Goal: Task Accomplishment & Management: Use online tool/utility

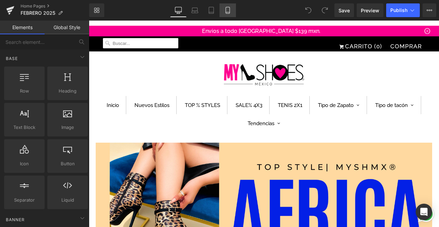
click at [228, 10] on icon at bounding box center [228, 10] width 7 height 7
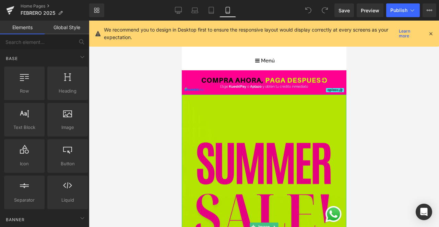
scroll to position [54, 0]
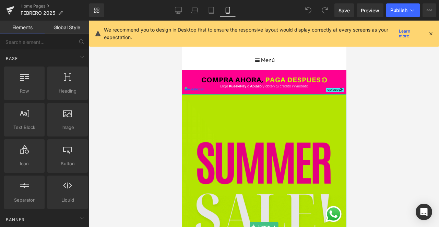
click at [271, 131] on img at bounding box center [264, 226] width 165 height 264
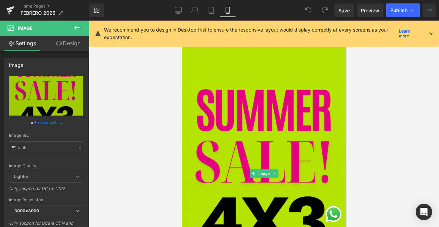
scroll to position [110, 0]
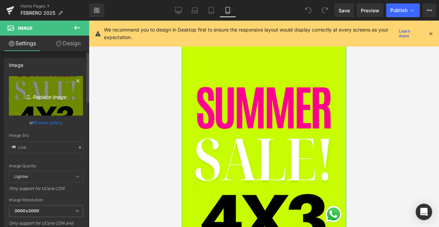
click at [49, 95] on icon "Replace Image" at bounding box center [46, 96] width 55 height 9
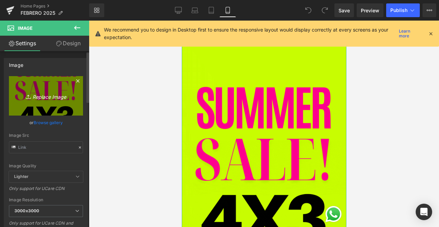
click at [46, 95] on icon "Replace Image" at bounding box center [46, 96] width 55 height 9
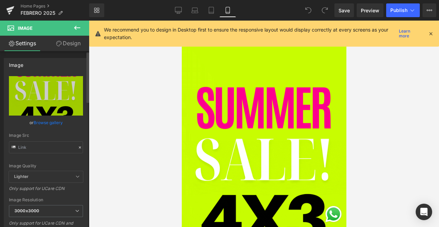
type input "C:\fakepath\PORTADA MOVIL GEM (1).png"
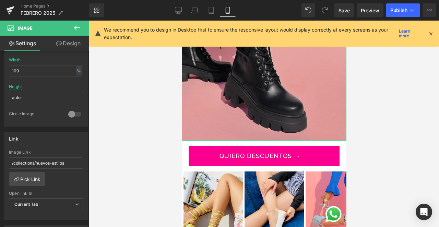
scroll to position [273, 0]
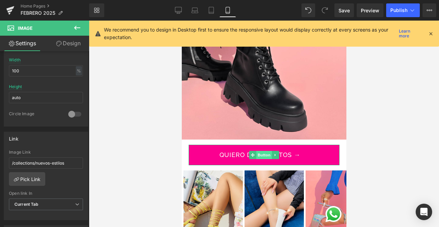
drag, startPoint x: 262, startPoint y: 156, endPoint x: 235, endPoint y: 76, distance: 84.4
click at [262, 156] on span "Button" at bounding box center [264, 155] width 16 height 8
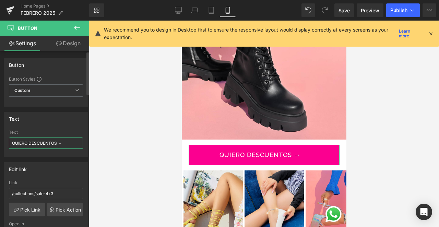
drag, startPoint x: 57, startPoint y: 144, endPoint x: 0, endPoint y: 139, distance: 57.2
click at [0, 139] on div "Text QUIERO DESCUENTOS → Text QUIERO DESCUENTOS →" at bounding box center [46, 132] width 92 height 50
type input "VER LO NUEVO →"
click at [29, 210] on link "Pick Link" at bounding box center [27, 210] width 36 height 14
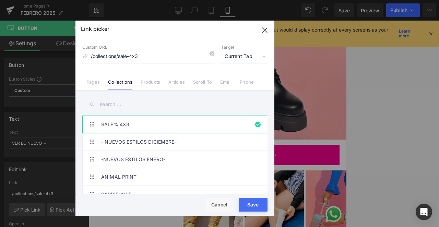
click at [98, 103] on input "text" at bounding box center [174, 104] width 185 height 15
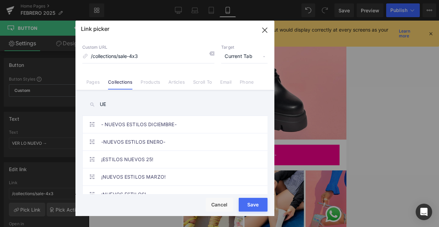
type input "U"
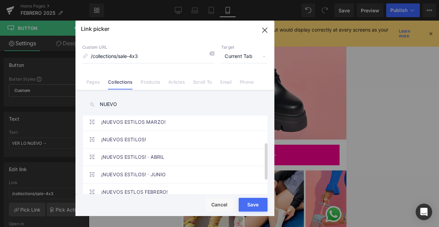
scroll to position [55, 0]
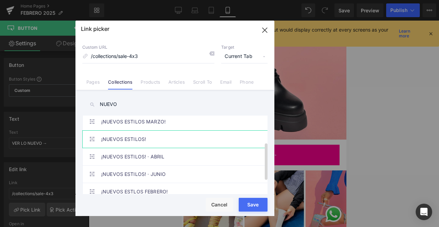
type input "NUEVO"
click at [124, 141] on link "¡NUEVOS ESTILOS!" at bounding box center [176, 139] width 151 height 17
click at [250, 203] on button "Save" at bounding box center [253, 205] width 29 height 14
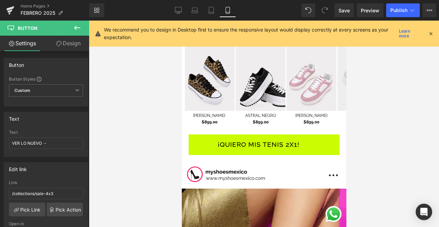
scroll to position [800, 0]
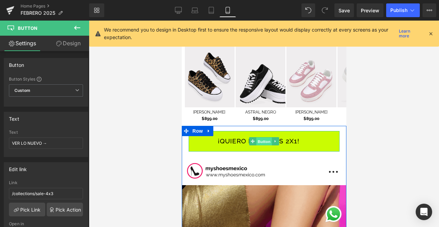
click at [259, 141] on span "Button" at bounding box center [264, 141] width 16 height 8
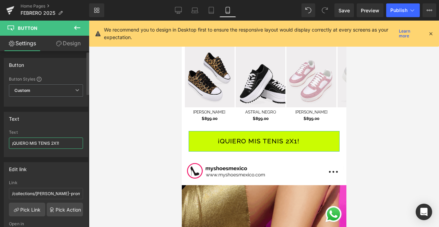
click at [57, 142] on input "¡QUIERO MIS TENIS 2X1!" at bounding box center [46, 143] width 74 height 11
type input "¡QUIERO MIS TENIS!"
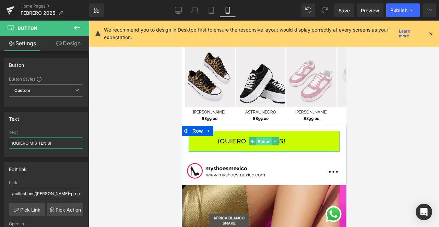
click at [262, 143] on span "Button" at bounding box center [264, 141] width 16 height 8
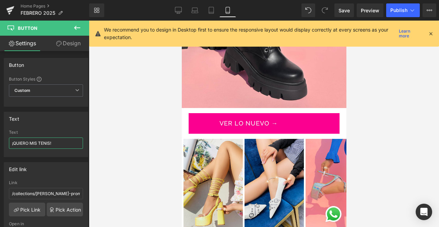
scroll to position [288, 0]
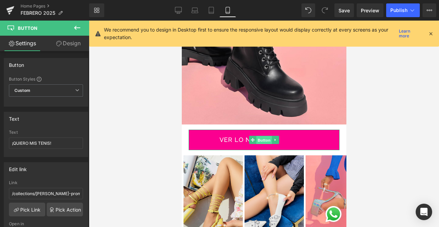
click at [260, 138] on span "Button" at bounding box center [264, 140] width 16 height 8
click at [62, 43] on link "Design" at bounding box center [68, 43] width 45 height 15
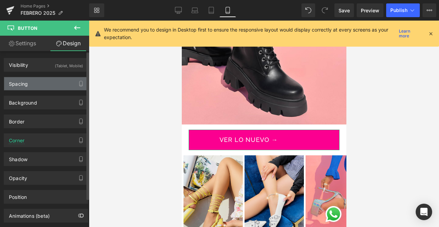
click at [23, 83] on div "Spacing" at bounding box center [18, 82] width 19 height 10
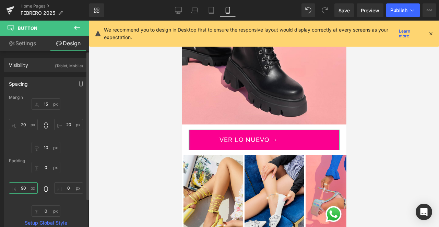
click at [21, 186] on input "text" at bounding box center [23, 188] width 29 height 11
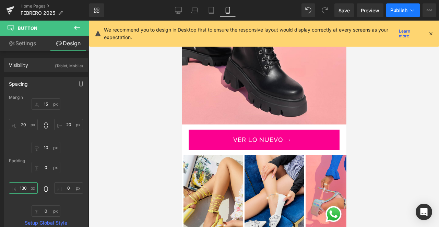
type input "130"
click at [397, 13] on span "Publish" at bounding box center [399, 10] width 17 height 5
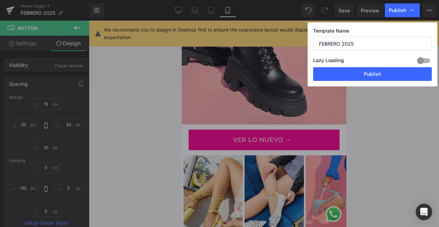
click at [368, 77] on button "Publish" at bounding box center [372, 74] width 119 height 14
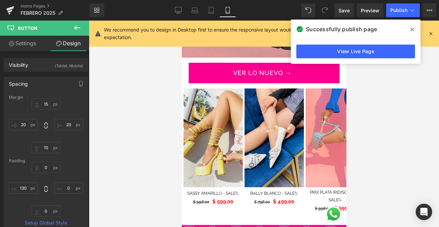
scroll to position [356, 0]
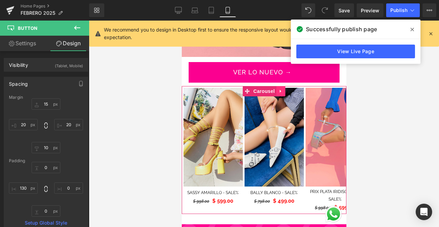
click at [281, 91] on icon at bounding box center [280, 91] width 1 height 3
click at [277, 91] on icon at bounding box center [276, 91] width 5 height 5
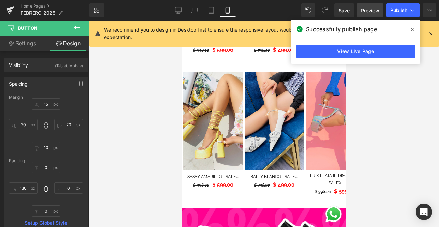
scroll to position [536, 0]
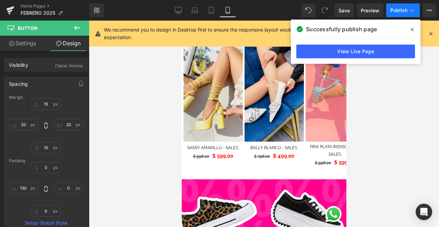
click at [395, 14] on button "Publish" at bounding box center [404, 10] width 34 height 14
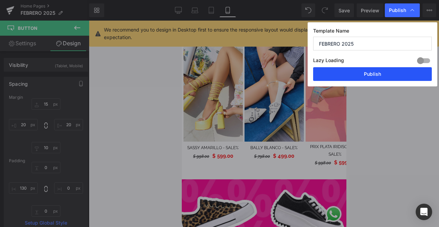
click at [362, 74] on button "Publish" at bounding box center [372, 74] width 119 height 14
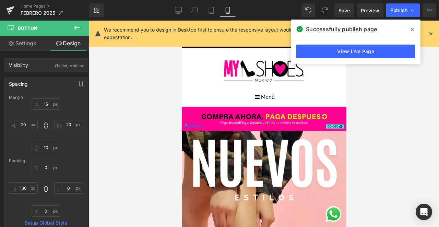
scroll to position [0, 0]
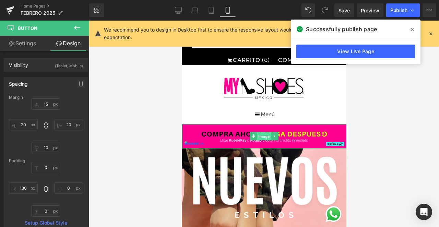
click at [265, 137] on span "Image" at bounding box center [264, 137] width 14 height 8
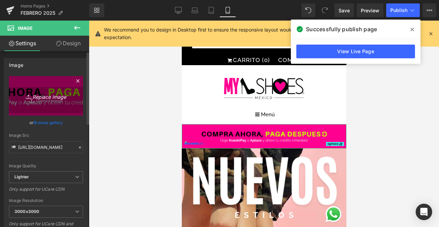
click at [39, 96] on icon "Replace Image" at bounding box center [46, 96] width 55 height 9
click at [48, 98] on icon "Replace Image" at bounding box center [46, 96] width 55 height 9
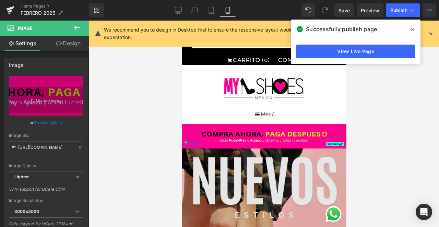
type input "C:\fakepath\COMPRA AHORA (1).png"
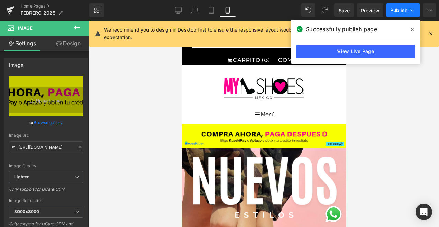
click at [406, 5] on button "Publish" at bounding box center [404, 10] width 34 height 14
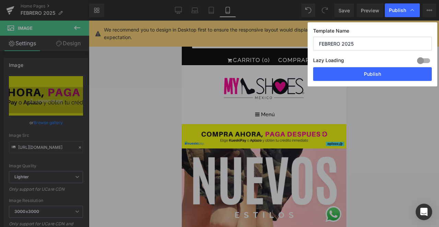
click at [367, 75] on button "Publish" at bounding box center [372, 74] width 119 height 14
